Goal: Transaction & Acquisition: Download file/media

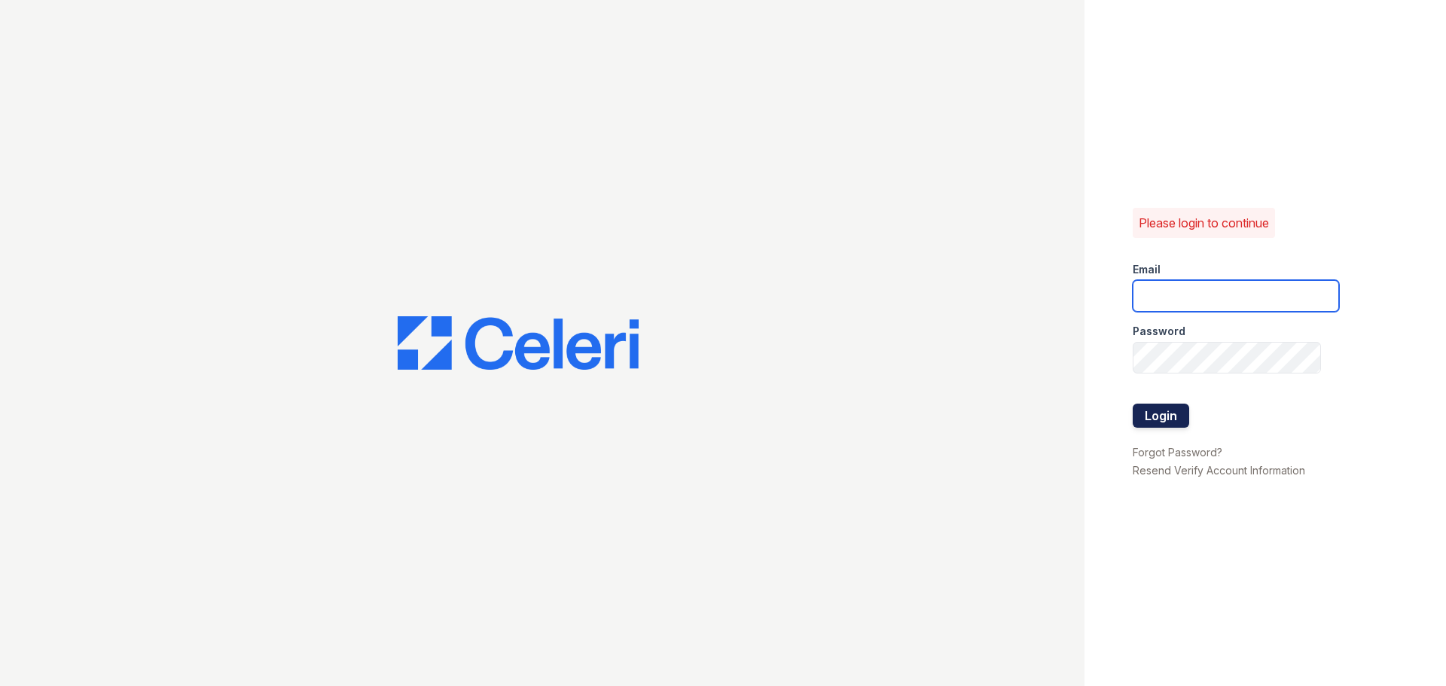
type input "ednar@loganpm.com"
click at [1166, 421] on button "Login" at bounding box center [1161, 416] width 57 height 24
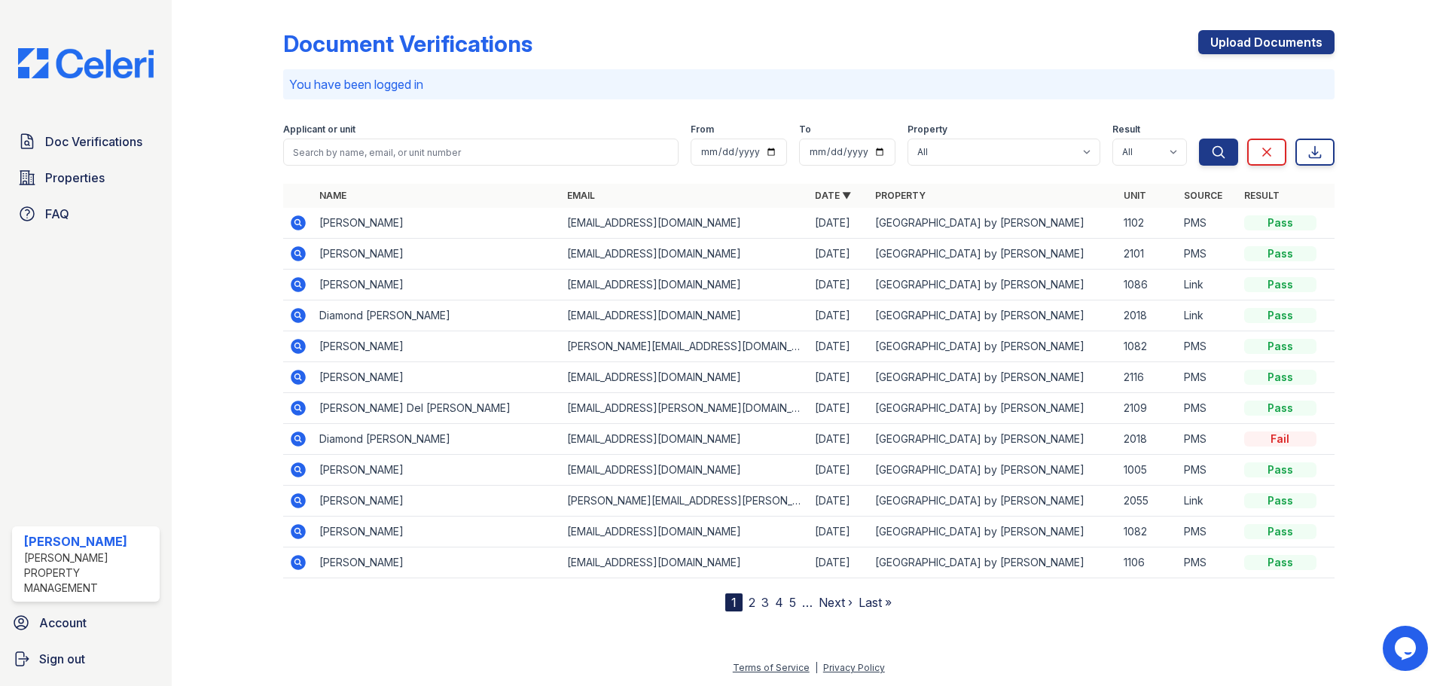
click at [295, 223] on icon at bounding box center [298, 223] width 18 height 18
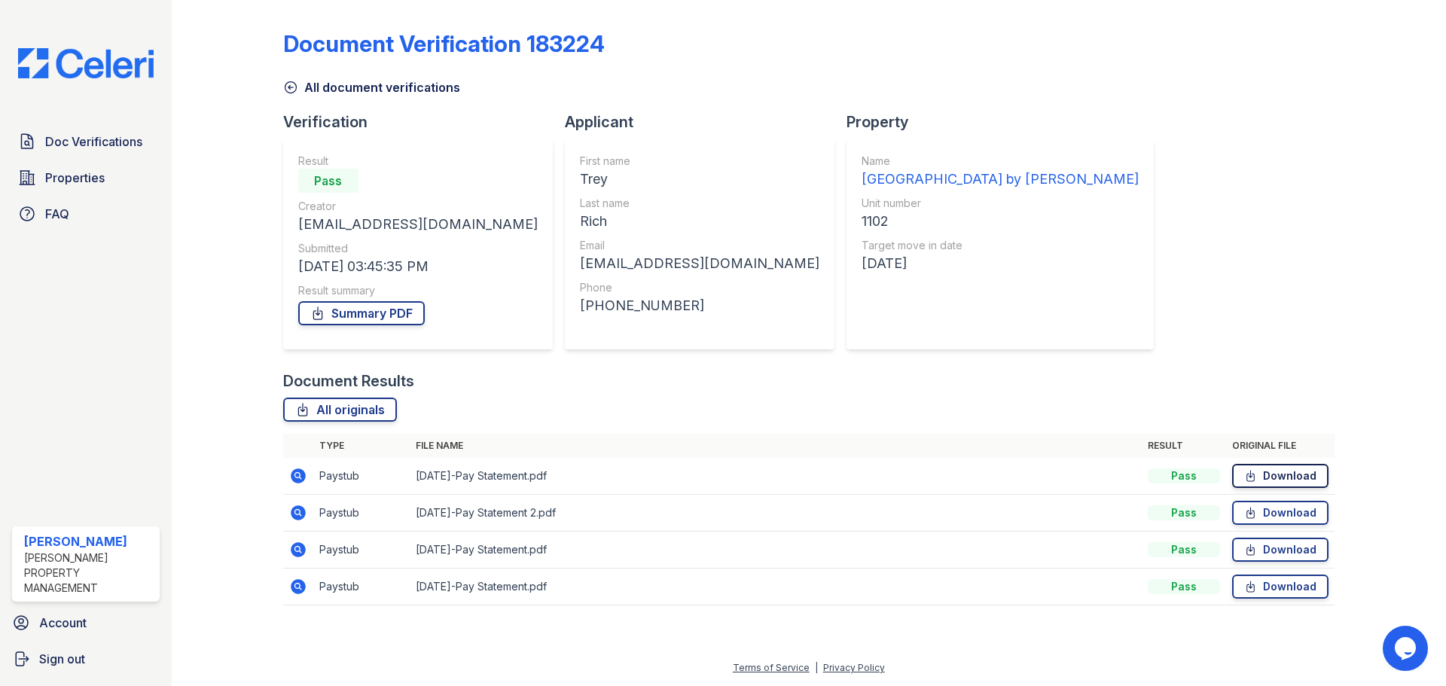
click at [1290, 472] on link "Download" at bounding box center [1281, 476] width 96 height 24
click at [1291, 512] on link "Download" at bounding box center [1281, 513] width 96 height 24
click at [1294, 554] on link "Download" at bounding box center [1281, 550] width 96 height 24
drag, startPoint x: 1278, startPoint y: 551, endPoint x: 1300, endPoint y: 448, distance: 105.5
click at [1278, 549] on link "Download" at bounding box center [1281, 550] width 96 height 24
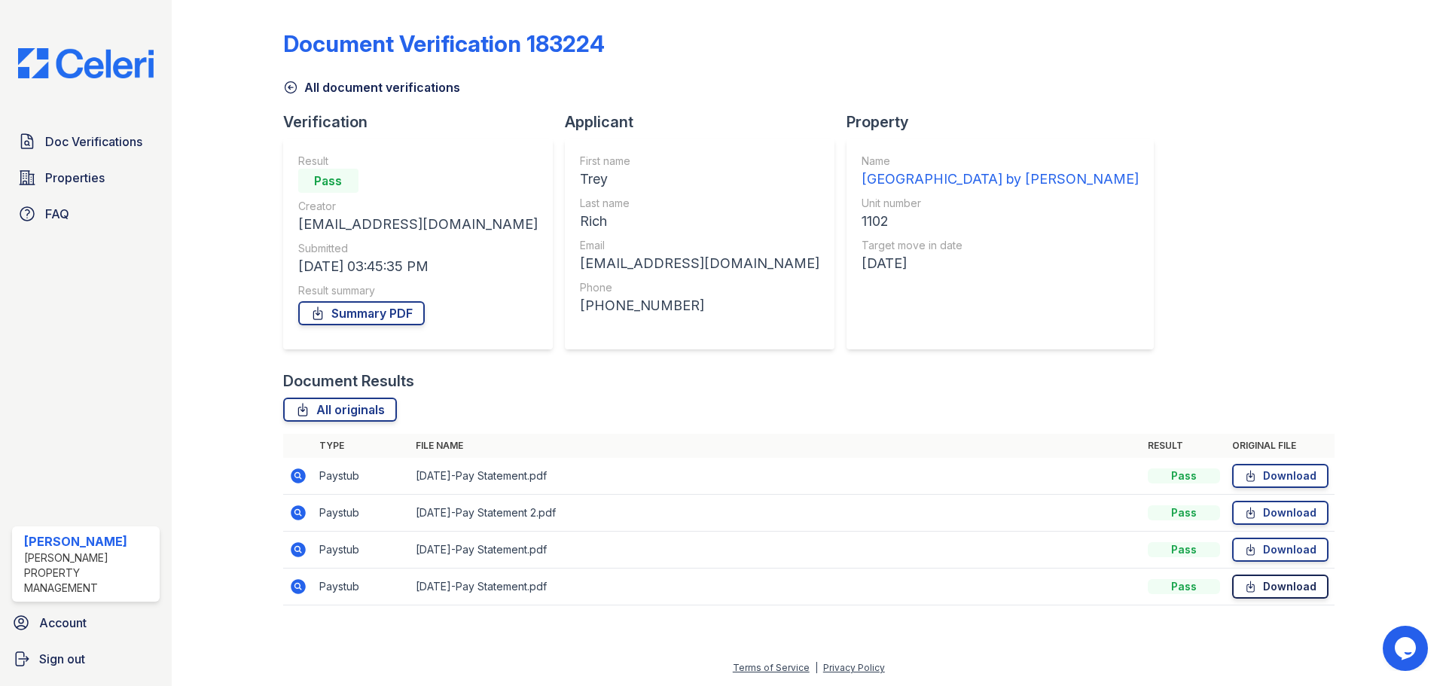
click at [1266, 587] on link "Download" at bounding box center [1281, 587] width 96 height 24
click at [1272, 585] on link "Download" at bounding box center [1281, 587] width 96 height 24
click at [46, 141] on span "Doc Verifications" at bounding box center [93, 142] width 97 height 18
